Goal: Task Accomplishment & Management: Use online tool/utility

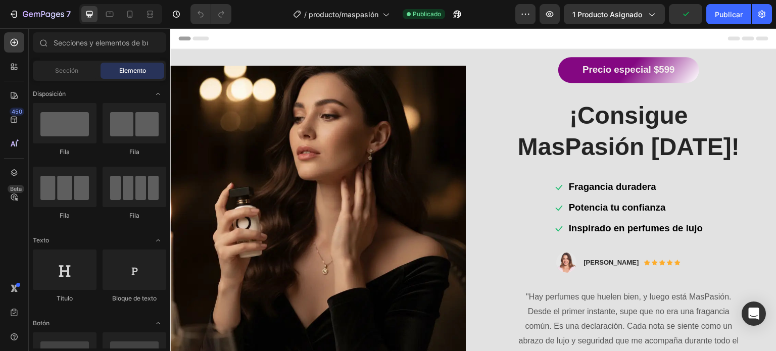
click at [197, 36] on span "Header" at bounding box center [200, 38] width 22 height 10
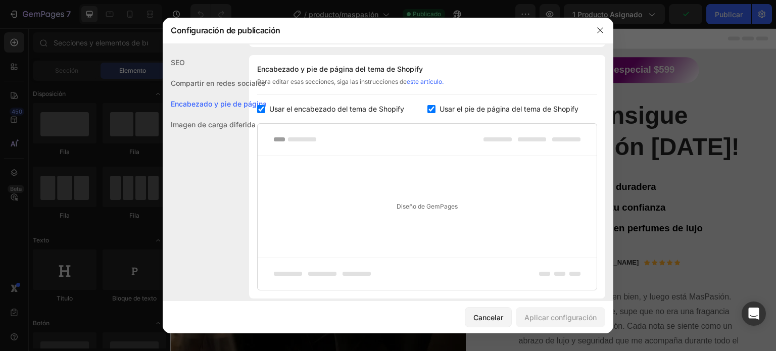
scroll to position [147, 0]
click at [205, 123] on font "Imagen de carga diferida" at bounding box center [213, 124] width 85 height 9
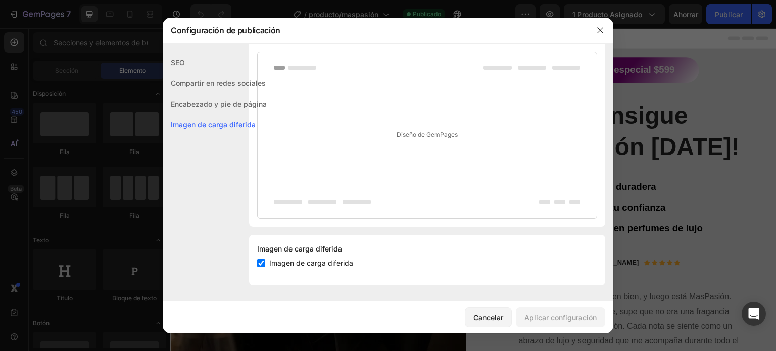
click at [202, 80] on font "Compartir en redes sociales" at bounding box center [218, 83] width 95 height 9
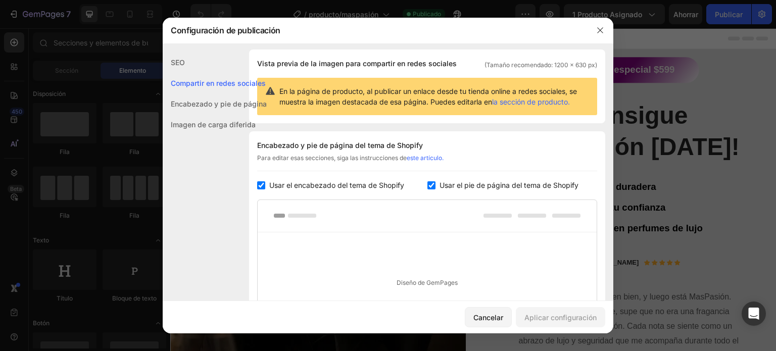
scroll to position [65, 0]
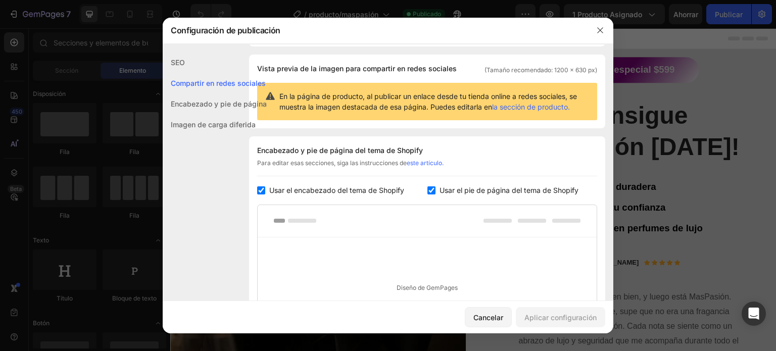
click at [181, 61] on font "SEO" at bounding box center [178, 62] width 14 height 9
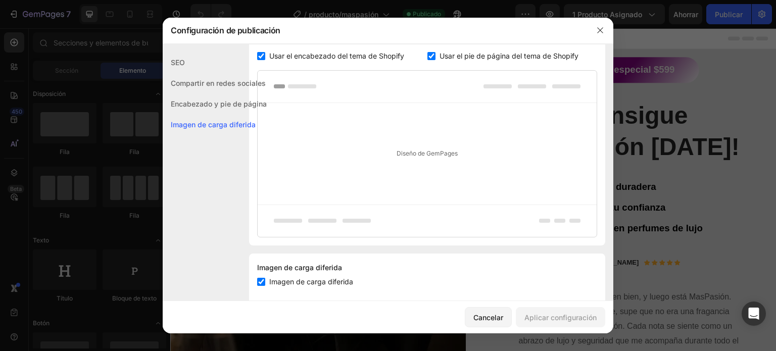
scroll to position [217, 0]
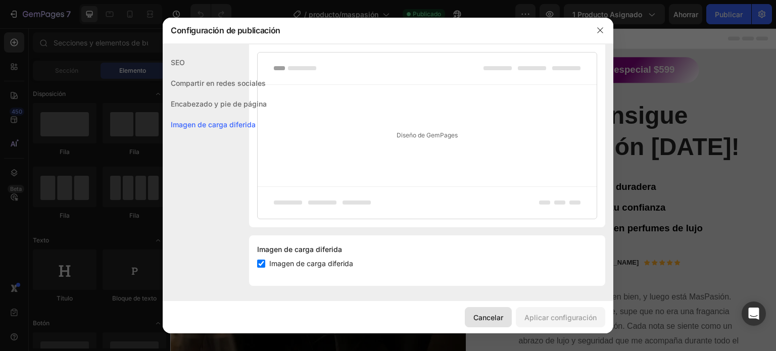
click at [481, 319] on font "Cancelar" at bounding box center [488, 317] width 30 height 9
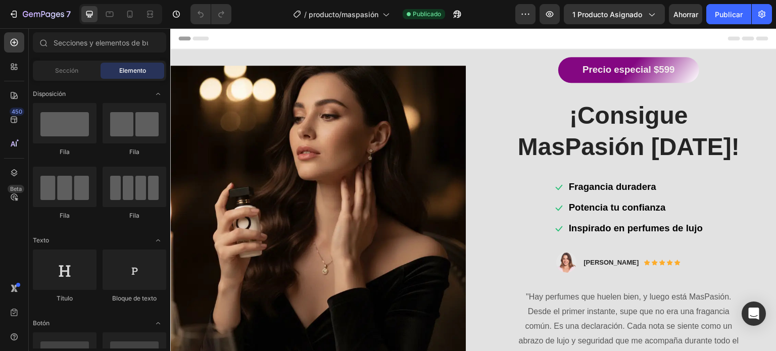
click at [742, 37] on icon at bounding box center [748, 38] width 12 height 4
click at [755, 36] on icon at bounding box center [748, 38] width 40 height 4
click at [728, 37] on icon at bounding box center [734, 38] width 12 height 4
click at [521, 14] on icon "button" at bounding box center [525, 14] width 10 height 10
click at [133, 14] on icon at bounding box center [130, 14] width 10 height 10
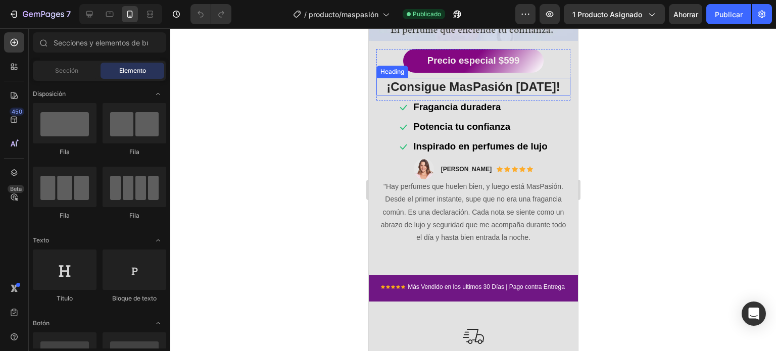
scroll to position [253, 0]
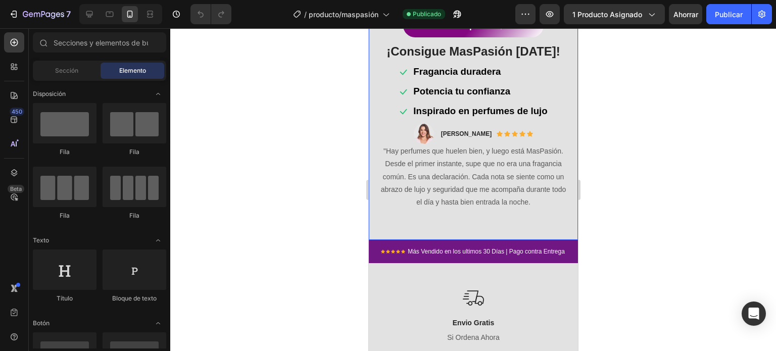
click at [435, 212] on div "Precio especial $599 Button ¡Consigue MasPasión [DATE]! Heading Row Icon Fragan…" at bounding box center [473, 127] width 194 height 226
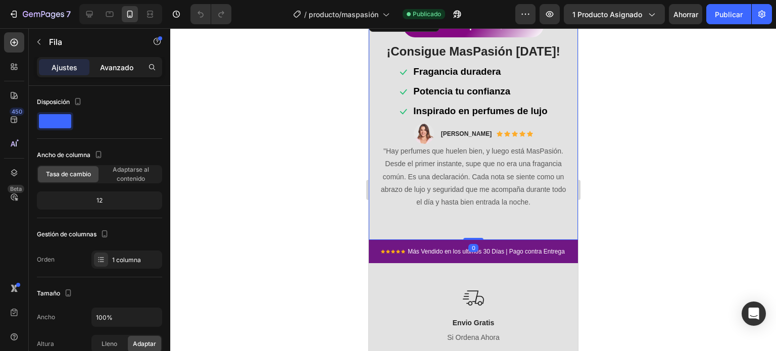
click at [109, 68] on font "Avanzado" at bounding box center [116, 67] width 33 height 9
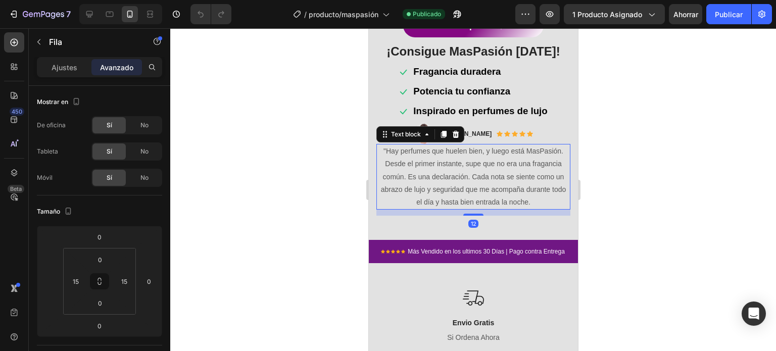
click at [381, 193] on p ""Hay perfumes que huelen bien, y luego está MasPasión. Desde el primer instante…" at bounding box center [473, 177] width 192 height 64
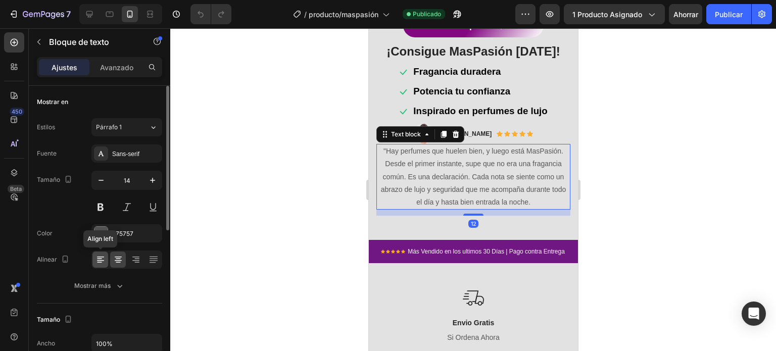
scroll to position [101, 0]
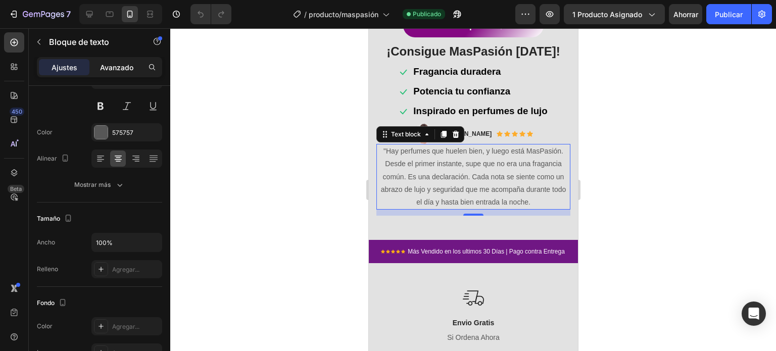
click at [131, 61] on div "Avanzado" at bounding box center [116, 67] width 51 height 16
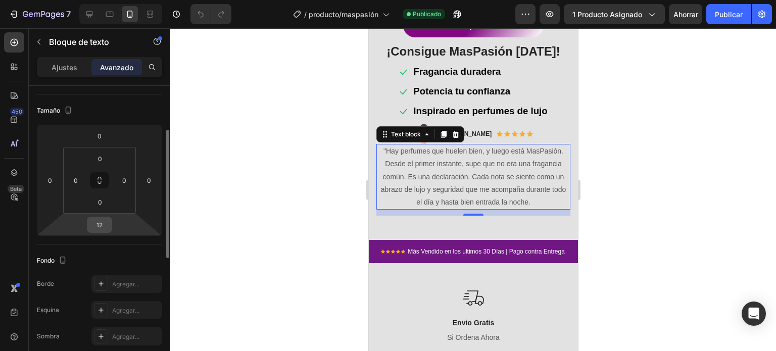
click at [102, 227] on input "12" at bounding box center [99, 224] width 20 height 15
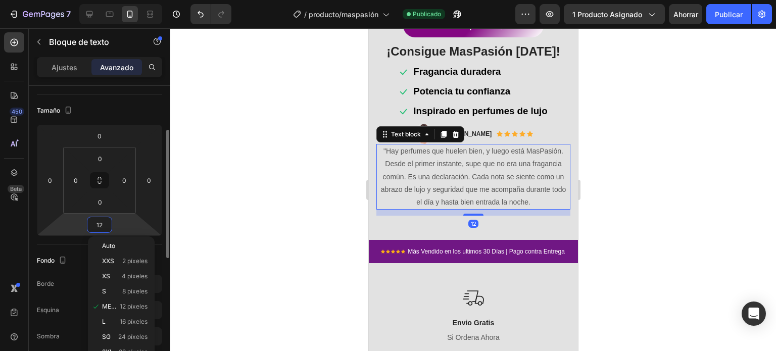
click at [102, 227] on input "12" at bounding box center [99, 224] width 20 height 15
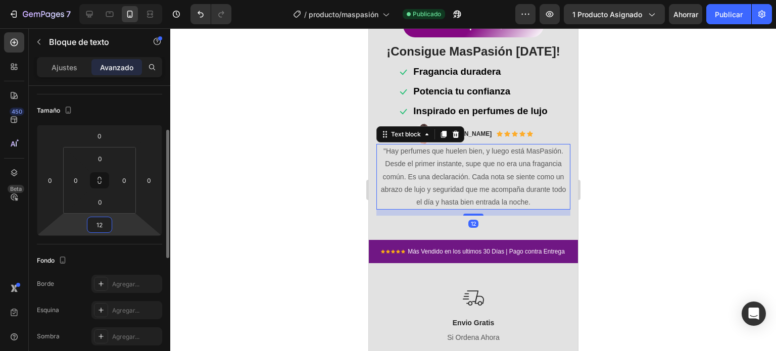
click at [102, 227] on input "12" at bounding box center [99, 224] width 20 height 15
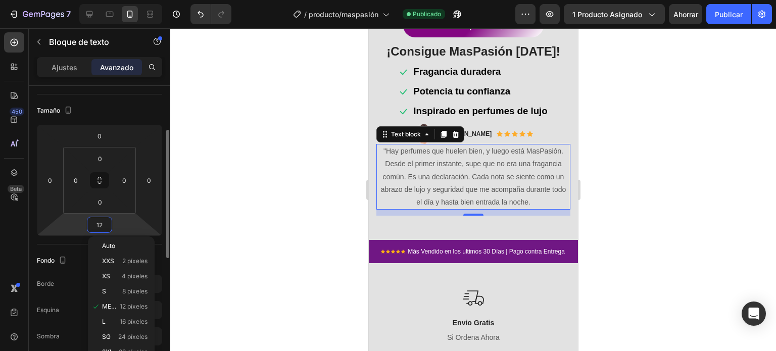
type input "0"
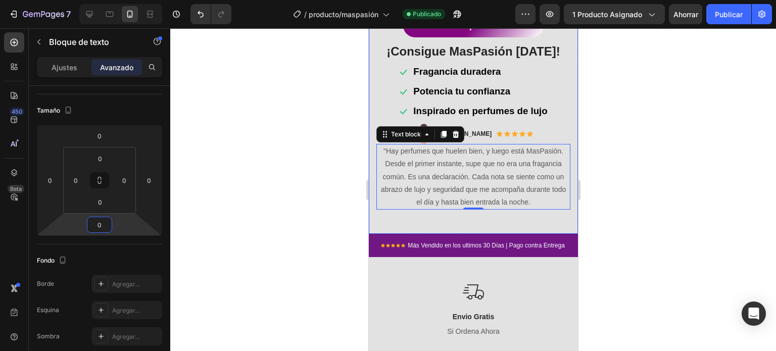
click at [451, 216] on div "Precio especial $599 Button ¡Consigue MasPasión [DATE]! Heading Row Icon Fragan…" at bounding box center [473, 124] width 194 height 220
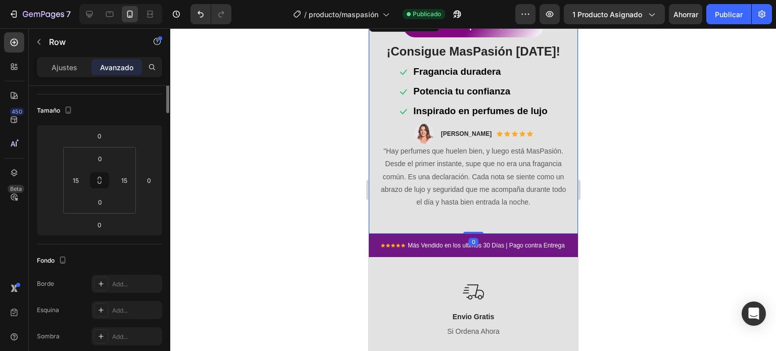
scroll to position [0, 0]
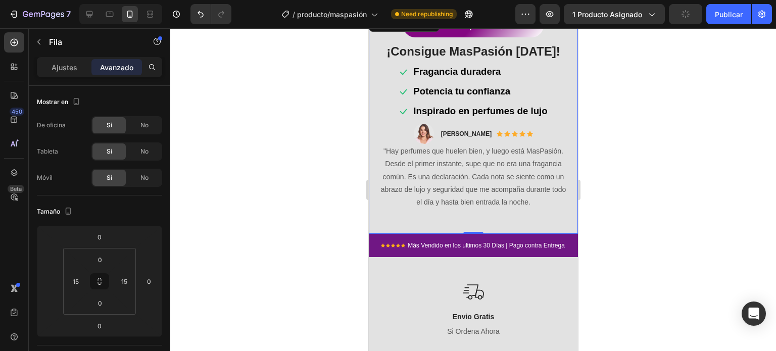
click at [432, 213] on div "Precio especial $599 Button ¡Consigue MasPasión [DATE]! Heading Row Icon Fragan…" at bounding box center [473, 124] width 194 height 220
click at [417, 218] on div "Precio especial $599 Button ¡Consigue MasPasión [DATE]! Heading Row Icon Fragan…" at bounding box center [473, 124] width 194 height 220
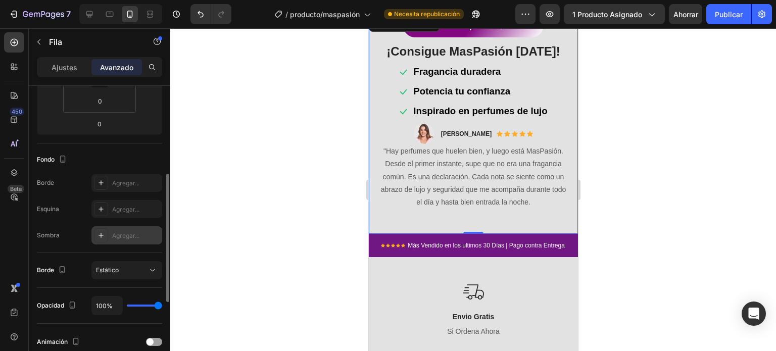
scroll to position [378, 0]
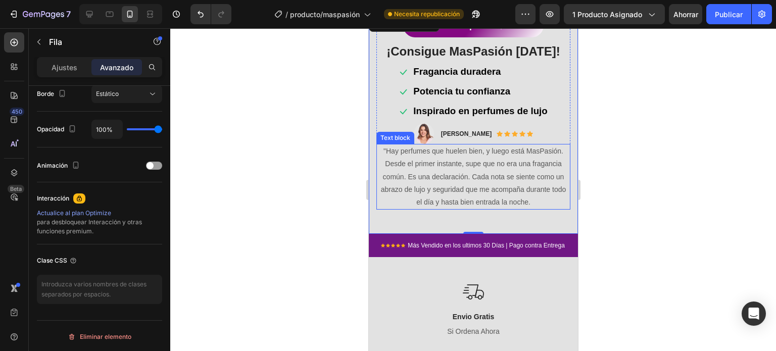
click at [381, 186] on p ""Hay perfumes que huelen bien, y luego está MasPasión. Desde el primer instante…" at bounding box center [473, 177] width 192 height 64
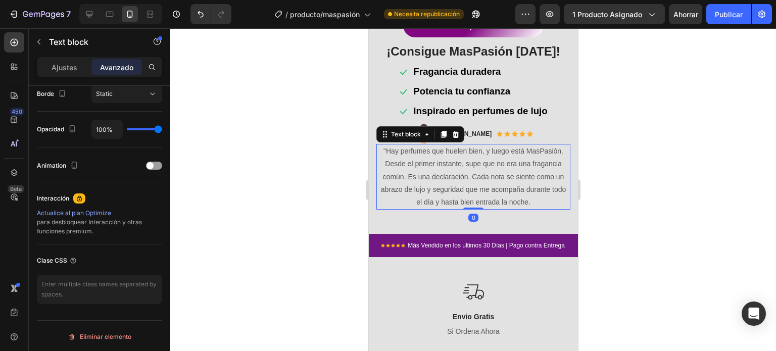
scroll to position [0, 0]
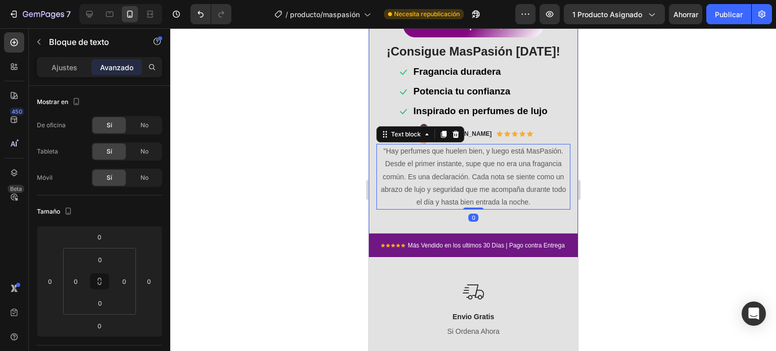
click at [410, 213] on div "Precio especial $599 Button ¡Consigue MasPasión [DATE]! Heading Row Icon Fragan…" at bounding box center [473, 124] width 194 height 220
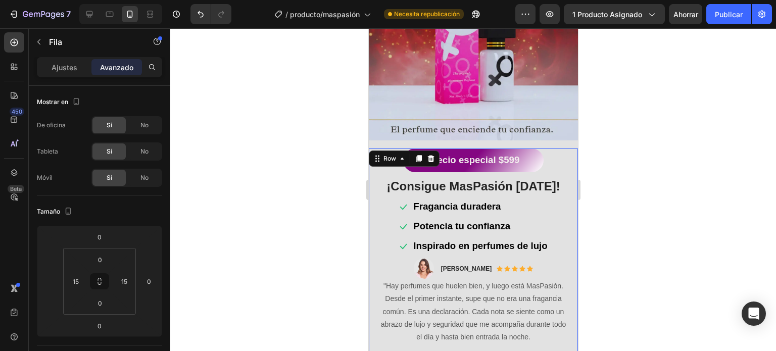
scroll to position [101, 0]
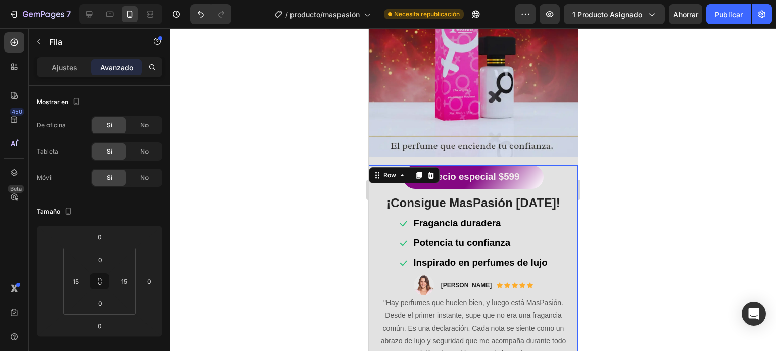
click at [565, 171] on div "Precio especial $599 Button ¡Consigue MasPasión [DATE]! Heading Row Icon Fragan…" at bounding box center [472, 275] width 209 height 220
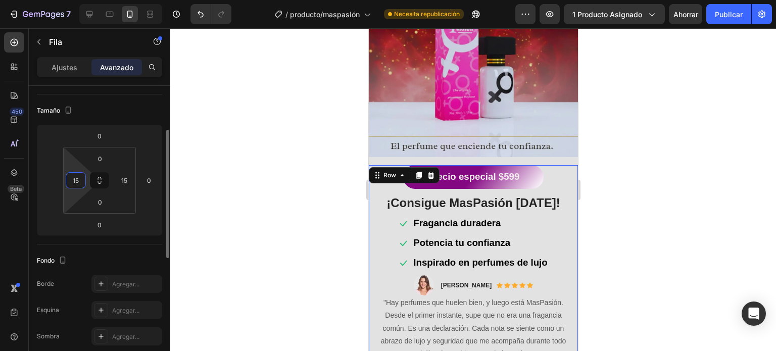
click at [74, 186] on input "15" at bounding box center [75, 180] width 15 height 15
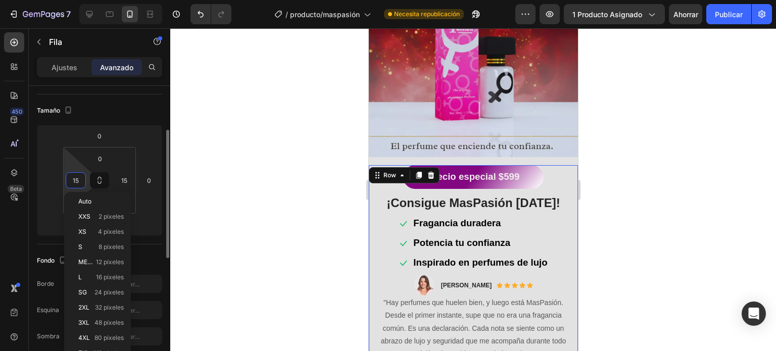
click at [74, 186] on input "15" at bounding box center [75, 180] width 15 height 15
type input "0"
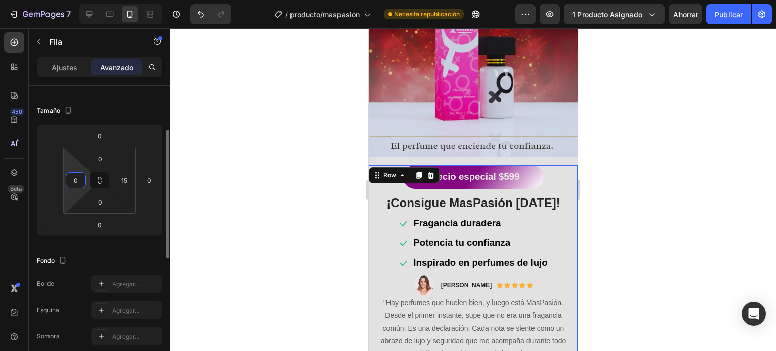
click at [74, 186] on input "0" at bounding box center [75, 180] width 15 height 15
type input "15"
click at [274, 195] on div at bounding box center [473, 189] width 606 height 323
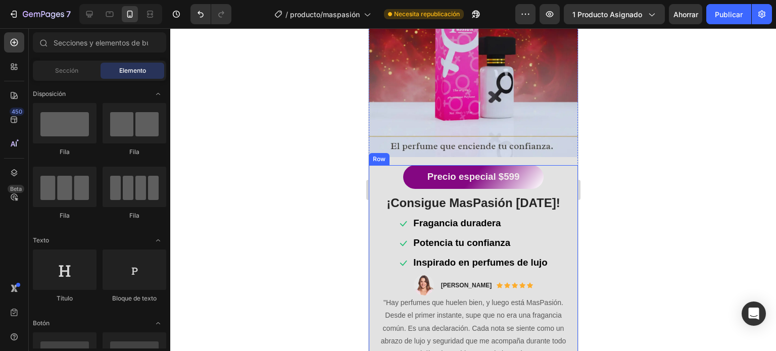
click at [374, 186] on div "Precio especial $599 Button ¡Consigue MasPasión [DATE]! Heading Row Icon Fragan…" at bounding box center [472, 275] width 209 height 220
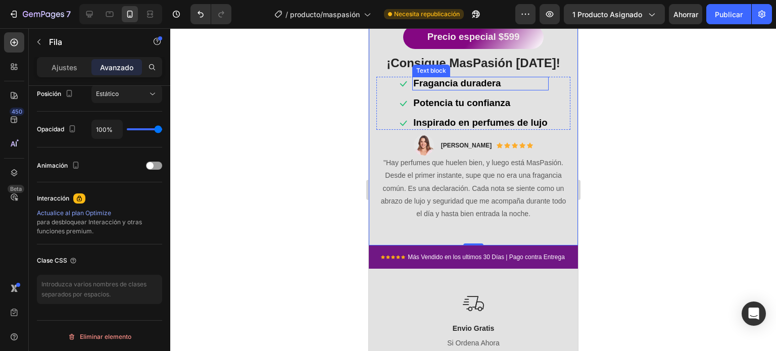
scroll to position [253, 0]
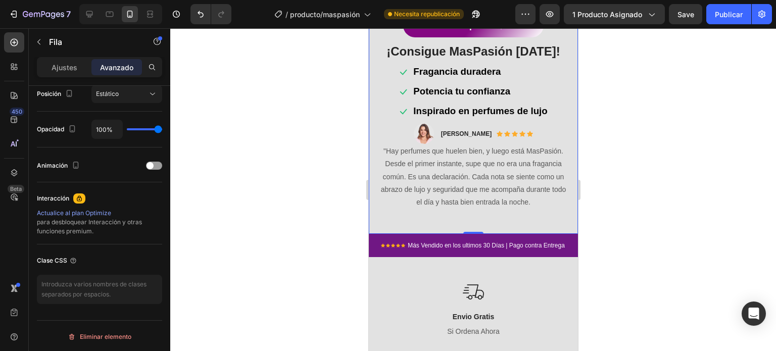
click at [553, 215] on div "Precio especial $599 Button ¡Consigue MasPasión [DATE]! Heading Row Icon Fragan…" at bounding box center [473, 124] width 194 height 220
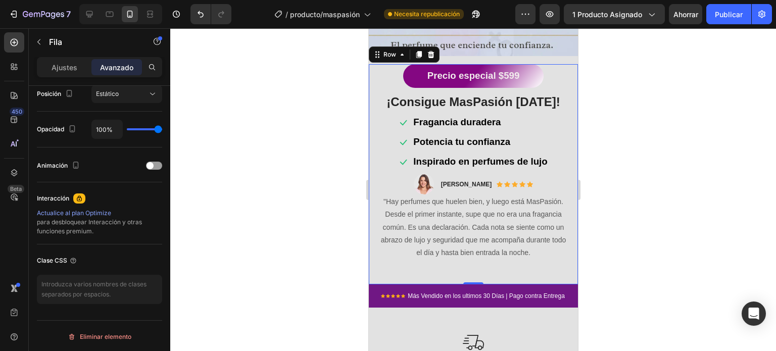
scroll to position [152, 0]
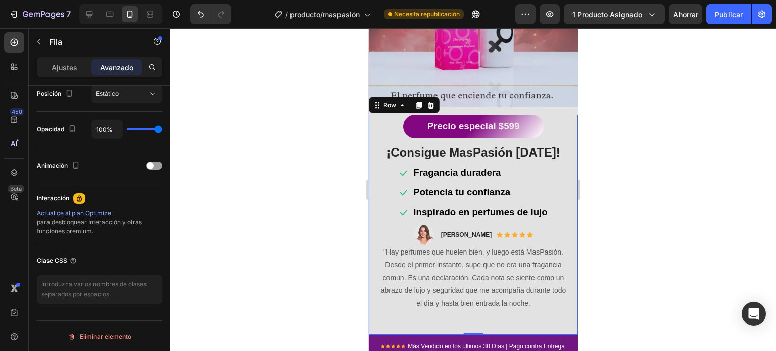
click at [338, 237] on div at bounding box center [473, 189] width 606 height 323
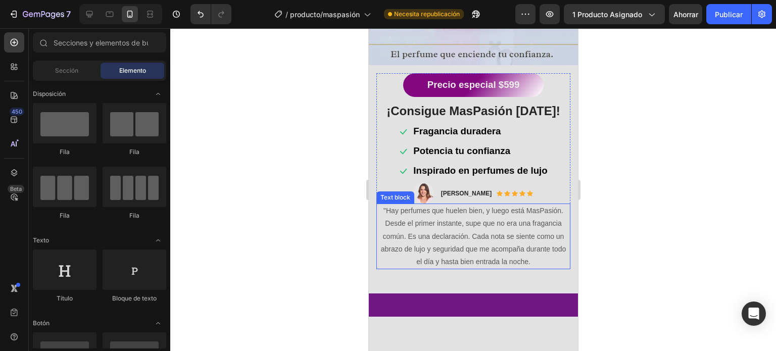
scroll to position [253, 0]
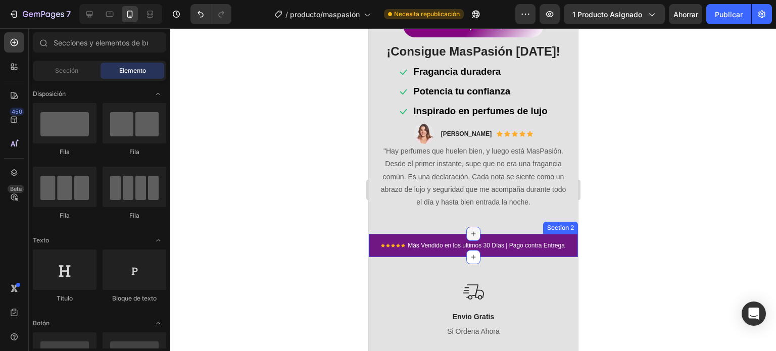
click at [471, 232] on icon at bounding box center [473, 234] width 5 height 5
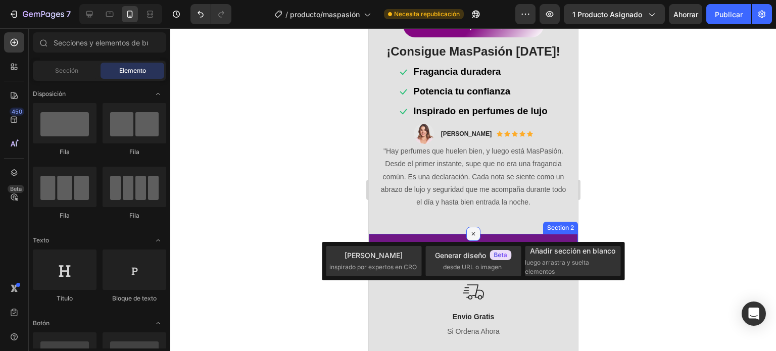
click at [470, 228] on icon at bounding box center [473, 234] width 12 height 12
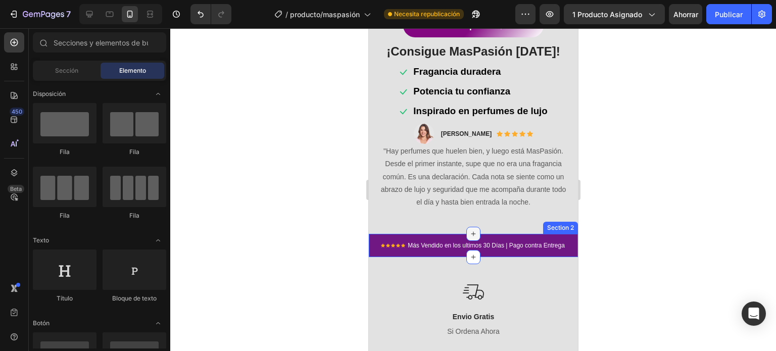
click at [471, 232] on icon at bounding box center [473, 234] width 5 height 5
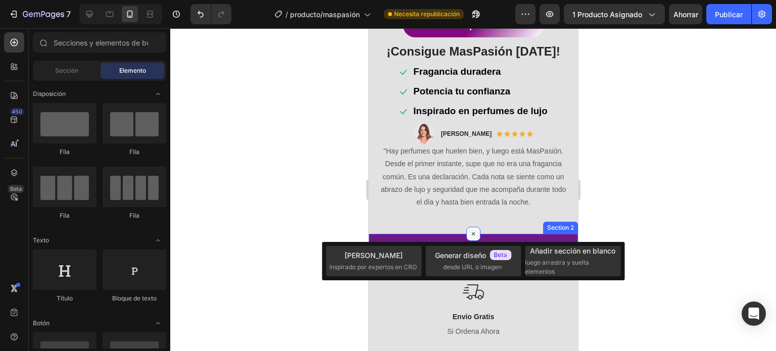
click at [470, 228] on icon at bounding box center [473, 234] width 12 height 12
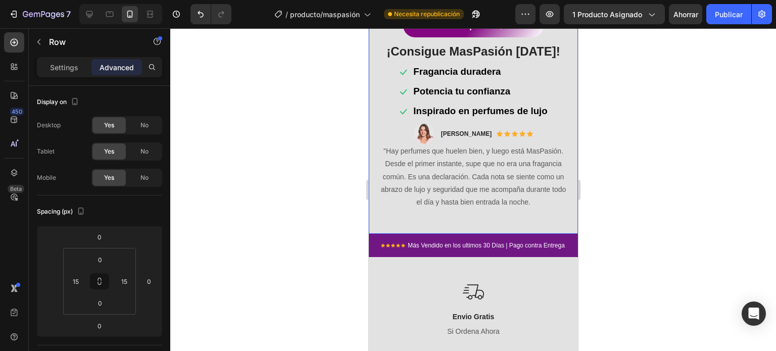
click at [560, 219] on div "Precio especial $599 Button ¡Consigue MasPasión [DATE]! Heading Row Icon Fragan…" at bounding box center [473, 124] width 194 height 220
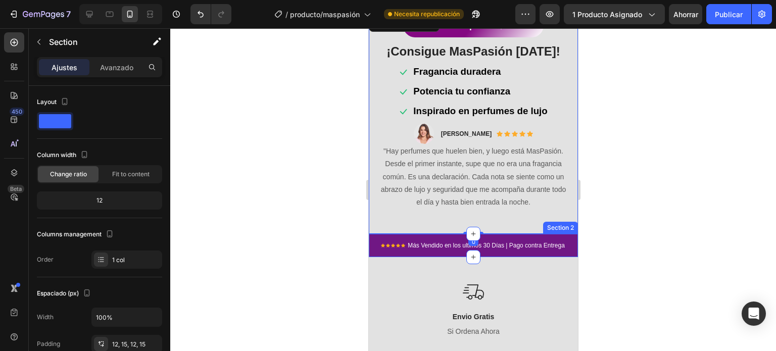
click at [551, 234] on div "Icon Icon Icon Icon Icon Icon List Hoz Más Vendido en los ultimos 30 Días | Pag…" at bounding box center [472, 245] width 209 height 23
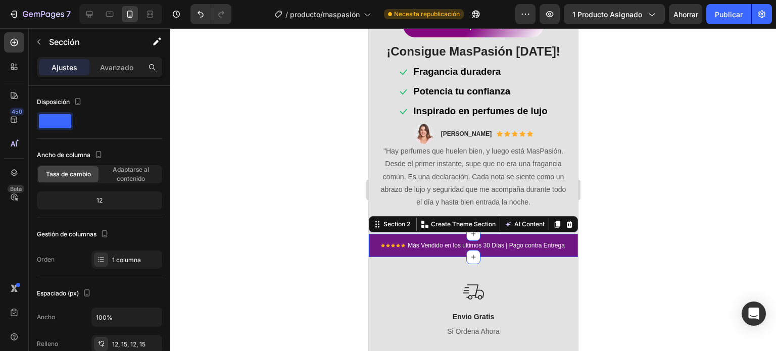
click at [511, 246] on div "Icon Icon Icon Icon Icon Icon List Hoz Más Vendido en los ultimos 30 Días | Pag…" at bounding box center [472, 245] width 209 height 23
click at [307, 217] on div at bounding box center [473, 189] width 606 height 323
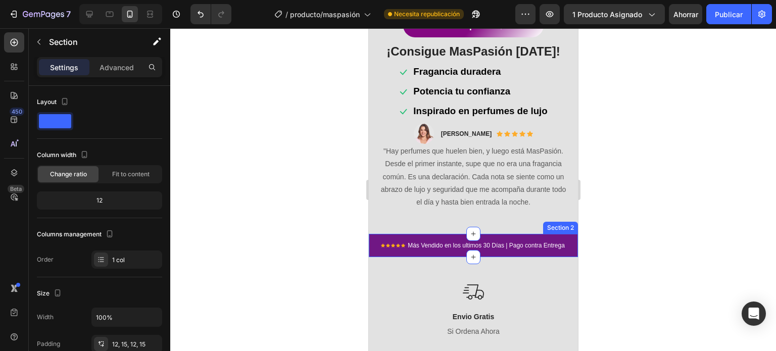
click at [371, 234] on div "Icon Icon Icon Icon Icon Icon List Hoz Más Vendido en los ultimos 30 Días | Pag…" at bounding box center [472, 245] width 209 height 23
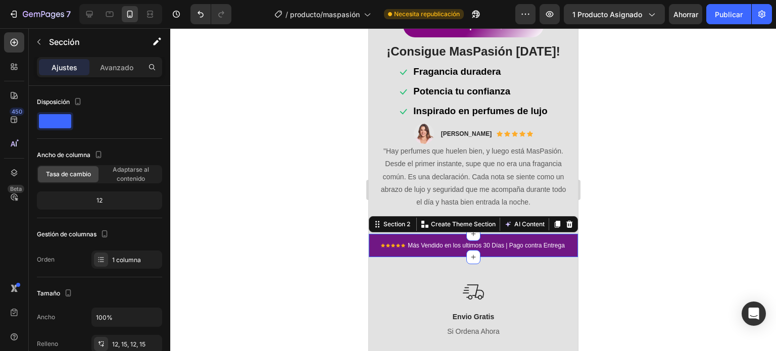
click at [332, 215] on div at bounding box center [473, 189] width 606 height 323
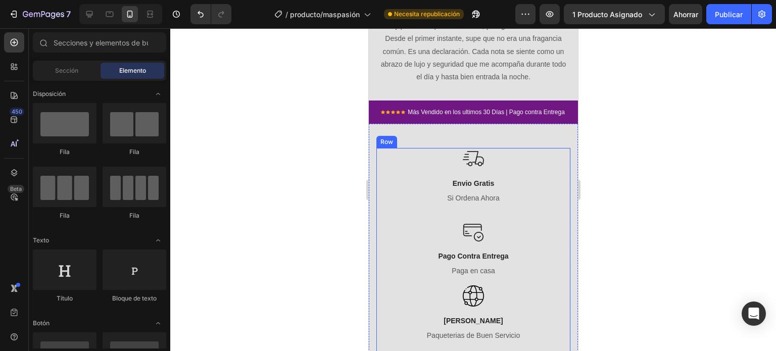
scroll to position [404, 0]
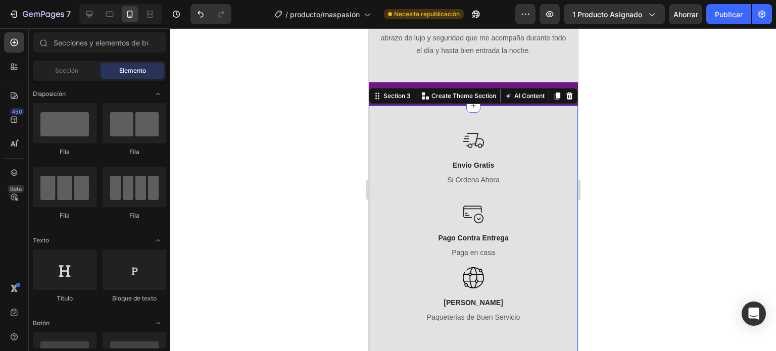
click at [417, 107] on div "Image Envio Gratis Text block Si Ordena Ahora Text block Row Image Amplia Cober…" at bounding box center [472, 239] width 209 height 267
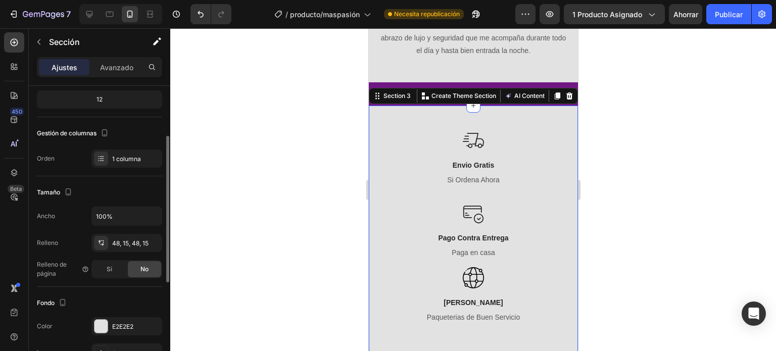
scroll to position [0, 0]
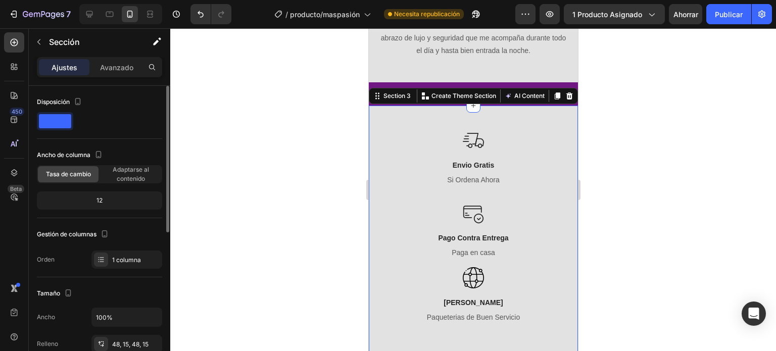
click at [51, 102] on font "Disposición" at bounding box center [53, 102] width 33 height 8
click at [67, 123] on span at bounding box center [55, 121] width 32 height 14
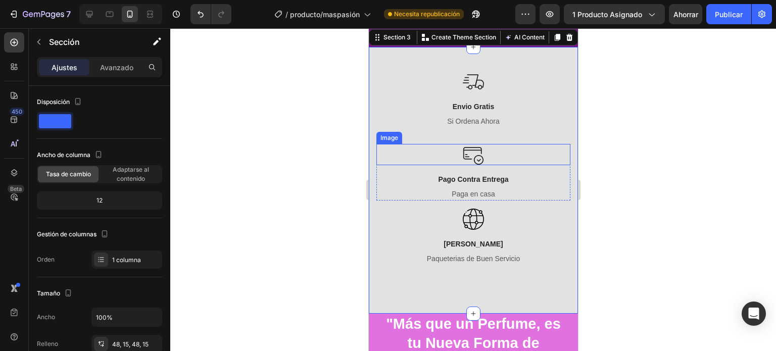
scroll to position [455, 0]
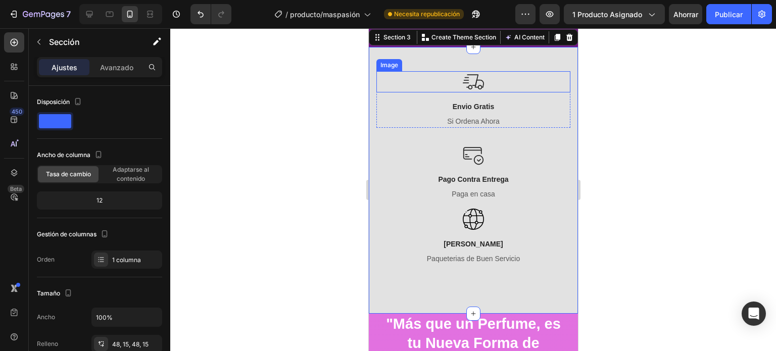
click at [419, 86] on div at bounding box center [473, 81] width 194 height 21
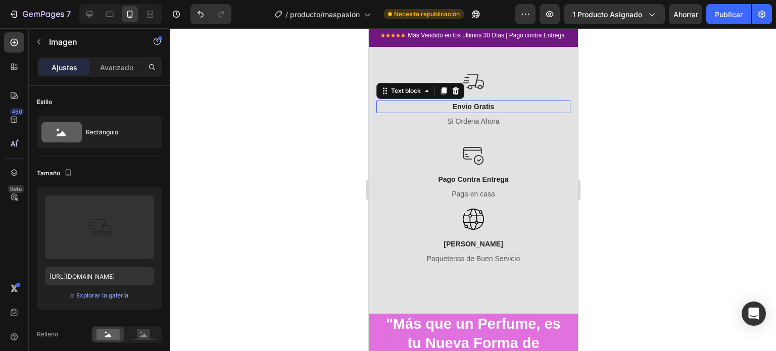
click at [418, 104] on p "Envio Gratis" at bounding box center [473, 107] width 192 height 11
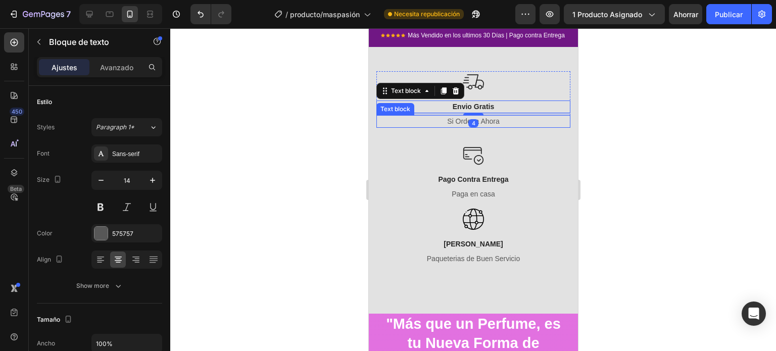
click at [418, 121] on p "Si Ordena Ahora" at bounding box center [473, 121] width 192 height 11
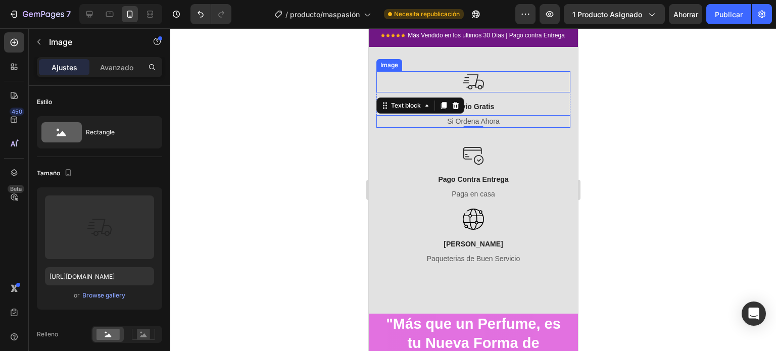
click at [384, 62] on div "Image" at bounding box center [389, 65] width 22 height 9
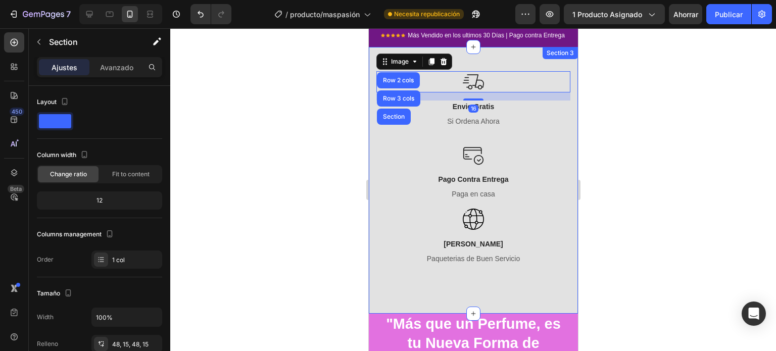
click at [516, 56] on div "Image Row 2 cols Row 3 cols Section 16 Envio Gratis Text block Si Ordena Ahora …" at bounding box center [472, 180] width 209 height 267
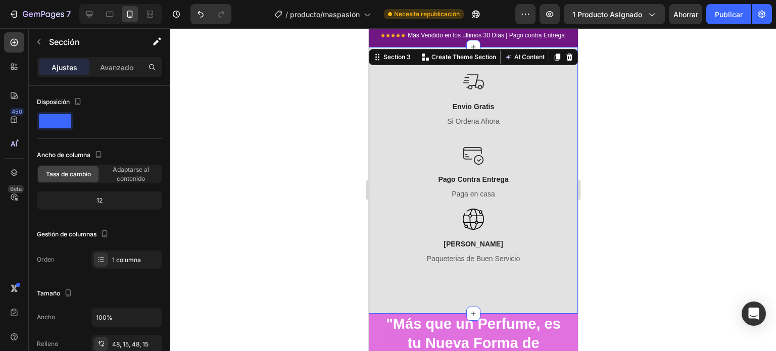
click at [553, 70] on div "Image Envio Gratis Text block Si Ordena Ahora Text block Row Image Amplia Cober…" at bounding box center [472, 180] width 209 height 267
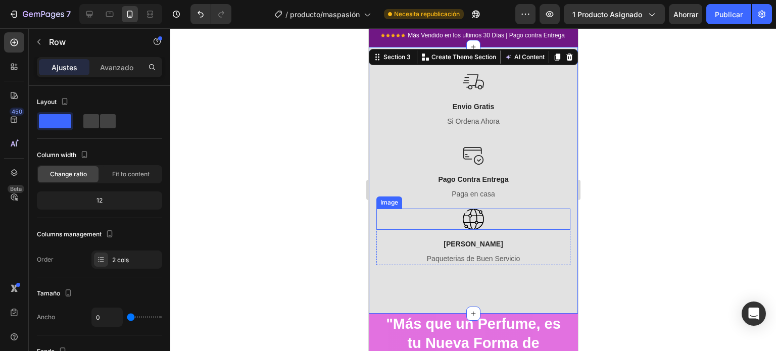
click at [549, 232] on div "Image" at bounding box center [473, 223] width 194 height 29
click at [562, 69] on div "Image Envio Gratis Text block Si Ordena Ahora Text block Row Image Amplia Cober…" at bounding box center [472, 180] width 209 height 267
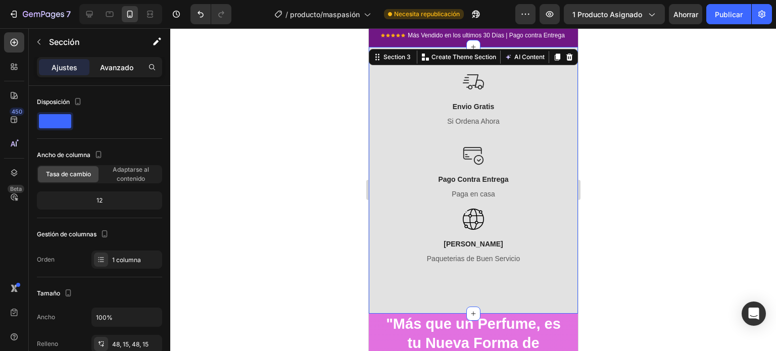
click at [116, 61] on div "Avanzado" at bounding box center [116, 67] width 51 height 16
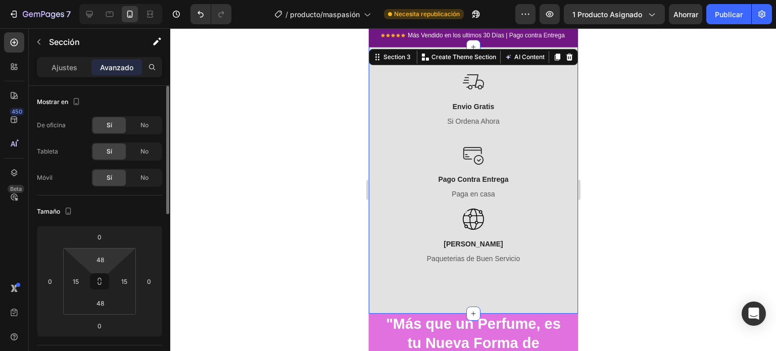
click at [82, 0] on html "7 Version history / producto/maspasión Necesita republicación Avance 1 producto…" at bounding box center [388, 0] width 776 height 0
type input "3"
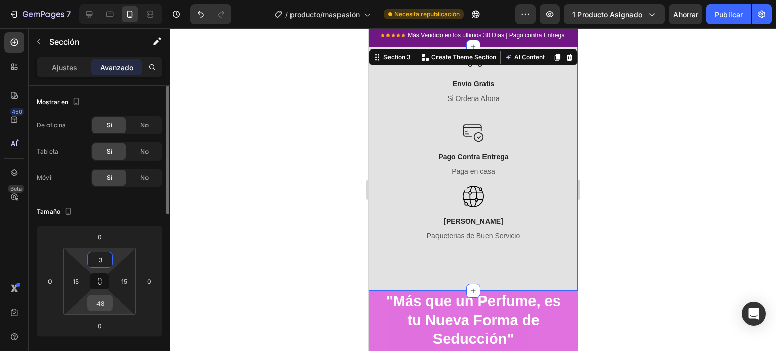
click at [91, 295] on div "48" at bounding box center [99, 303] width 25 height 16
click at [94, 301] on input "48" at bounding box center [100, 302] width 20 height 15
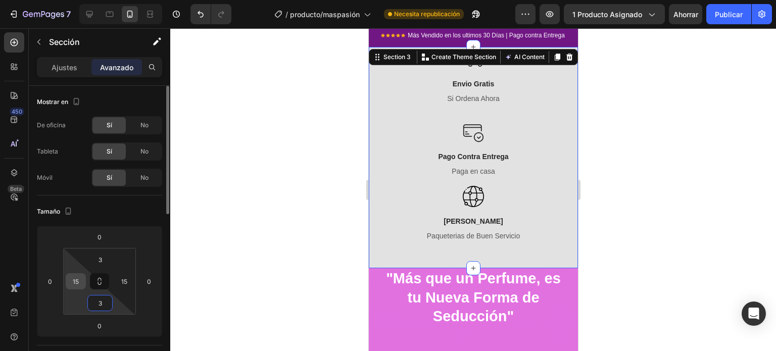
type input "3"
click at [73, 282] on input "15" at bounding box center [75, 281] width 15 height 15
type input "5"
click at [120, 280] on input "15" at bounding box center [124, 281] width 15 height 15
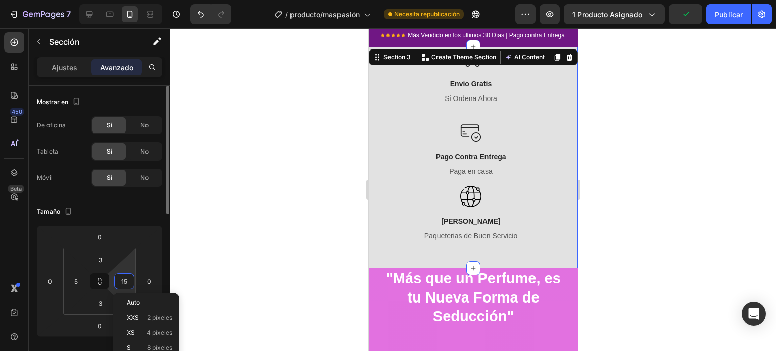
click at [120, 280] on input "15" at bounding box center [124, 281] width 15 height 15
type input "5"
click at [117, 213] on div "Tamaño" at bounding box center [99, 212] width 125 height 16
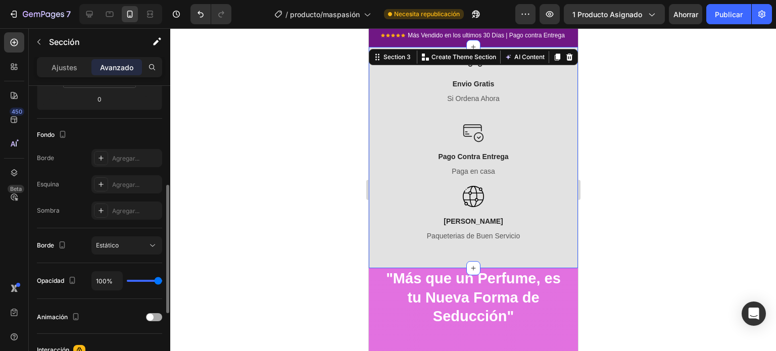
scroll to position [0, 0]
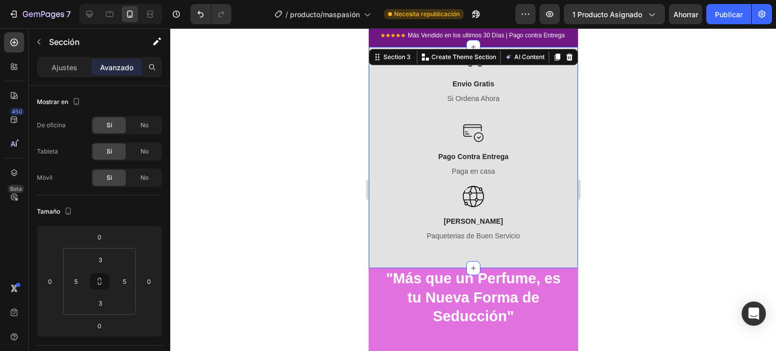
click at [60, 58] on div "Ajustes Avanzado" at bounding box center [99, 67] width 125 height 20
click at [60, 64] on font "Ajustes" at bounding box center [65, 67] width 26 height 9
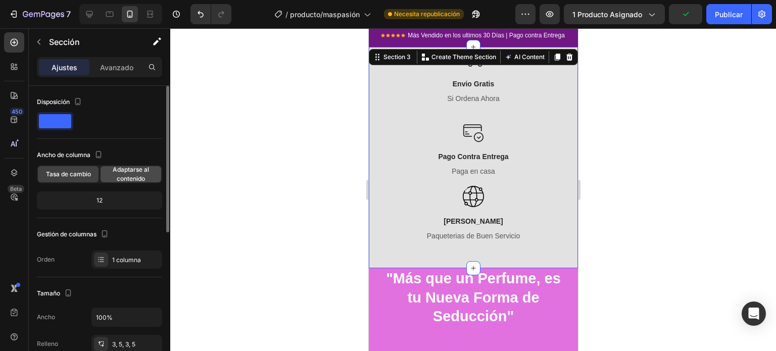
click at [121, 176] on font "Adaptarse al contenido" at bounding box center [131, 174] width 36 height 17
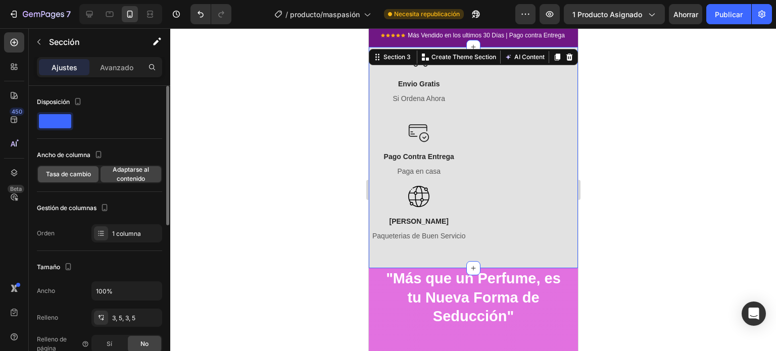
click at [67, 169] on div "Tasa de cambio" at bounding box center [68, 174] width 61 height 16
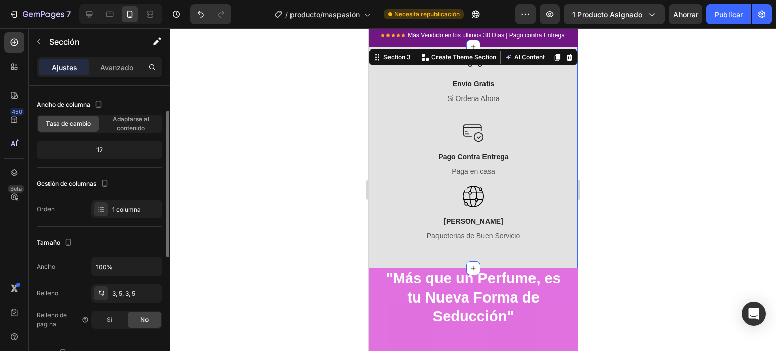
scroll to position [101, 0]
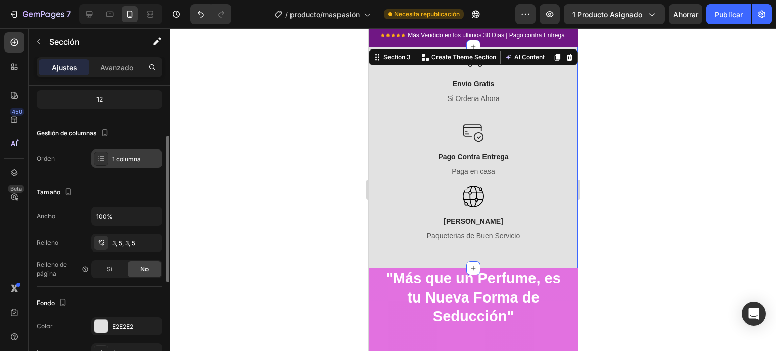
click at [99, 159] on icon at bounding box center [101, 159] width 8 height 8
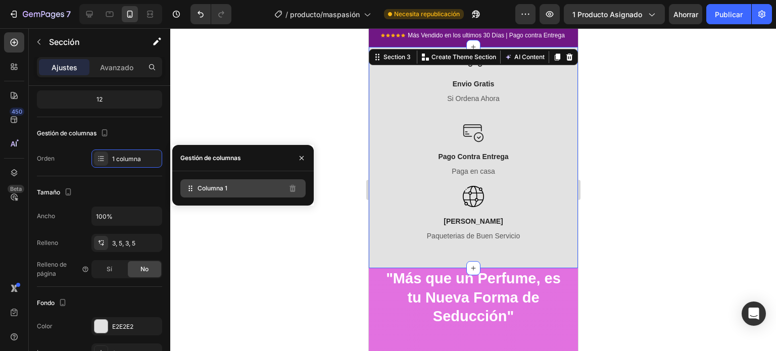
click at [244, 188] on div "Columna 1" at bounding box center [242, 188] width 125 height 18
click at [61, 155] on div "Orden 1 columna" at bounding box center [99, 158] width 125 height 18
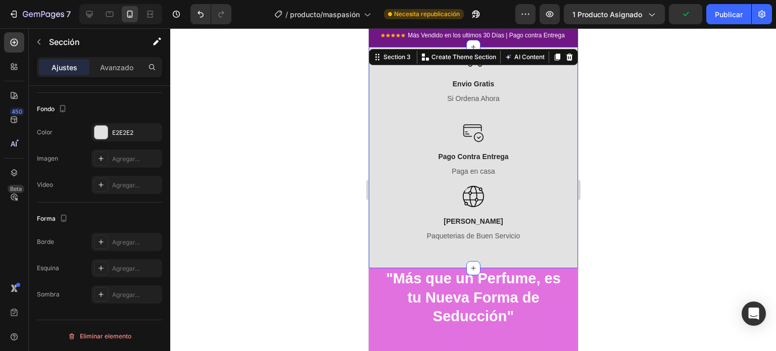
scroll to position [0, 0]
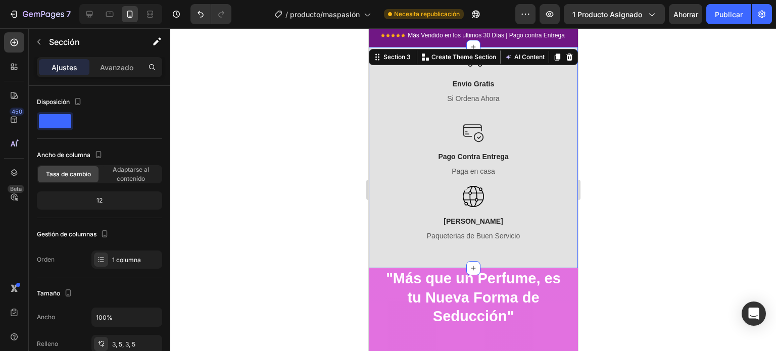
click at [276, 168] on div at bounding box center [473, 189] width 606 height 323
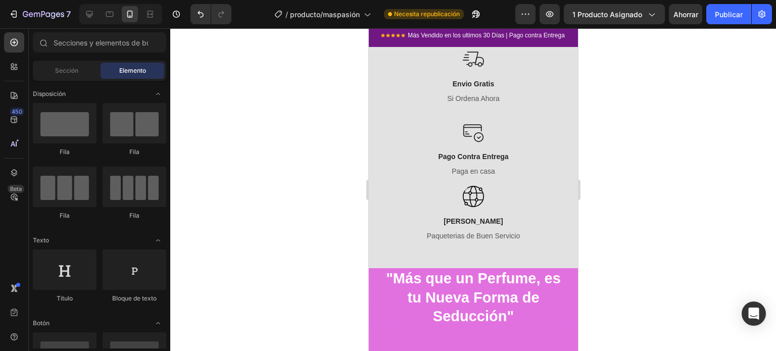
click at [626, 157] on div at bounding box center [473, 189] width 606 height 323
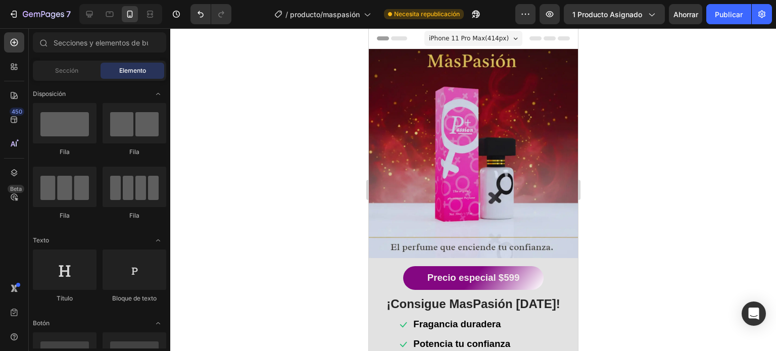
click at [317, 119] on div at bounding box center [473, 189] width 606 height 323
click at [15, 16] on icon "button" at bounding box center [14, 14] width 10 height 10
